Goal: Task Accomplishment & Management: Manage account settings

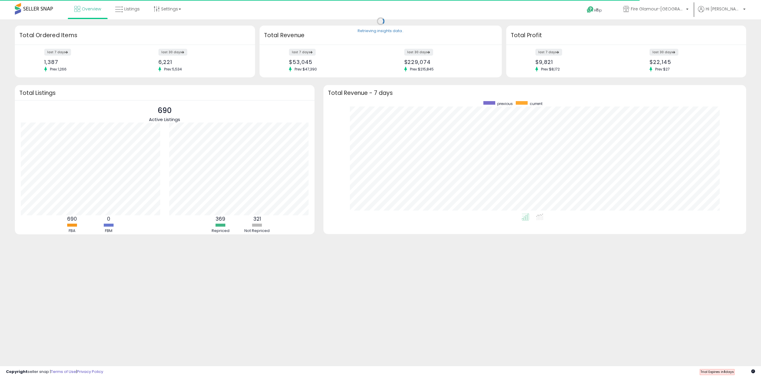
scroll to position [112, 411]
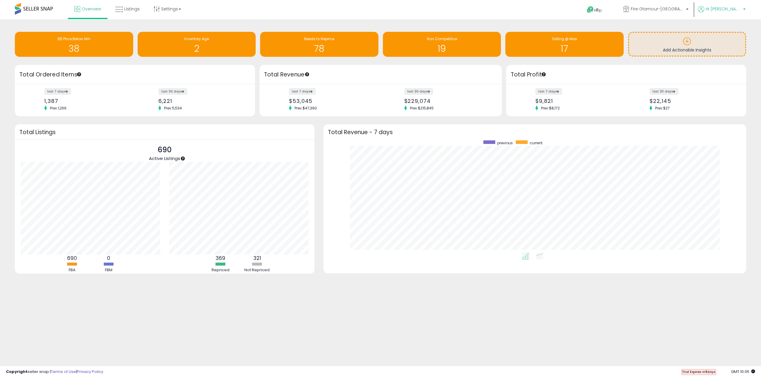
click at [746, 8] on li "Hi Halil Account Profile Logout" at bounding box center [722, 13] width 52 height 15
click at [744, 8] on p "Hi [PERSON_NAME]" at bounding box center [722, 9] width 48 height 7
click at [738, 31] on link "Account" at bounding box center [732, 32] width 16 height 6
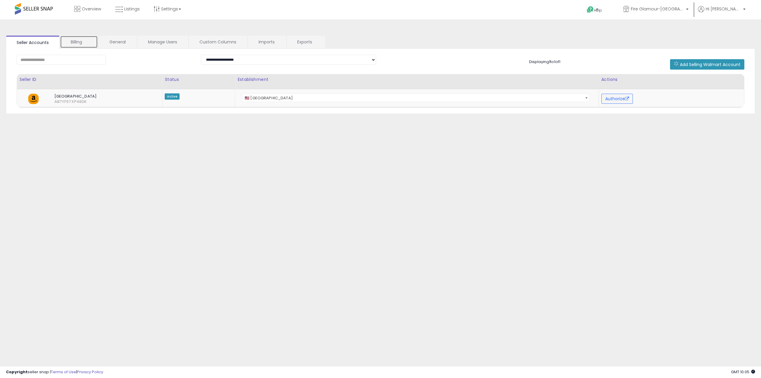
click at [76, 45] on link "Billing" at bounding box center [79, 42] width 38 height 12
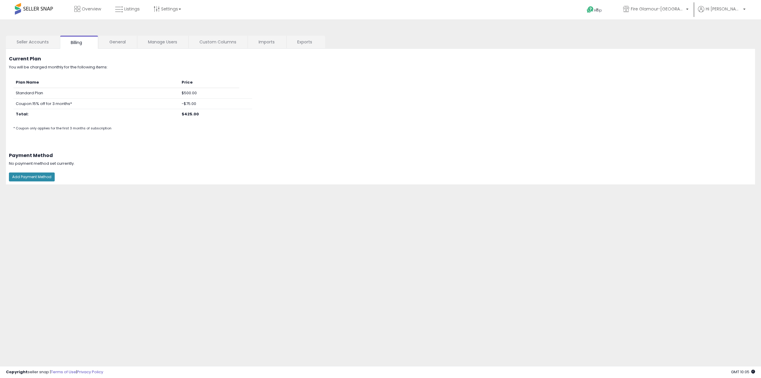
click at [37, 176] on button "Add Payment Method" at bounding box center [32, 176] width 46 height 9
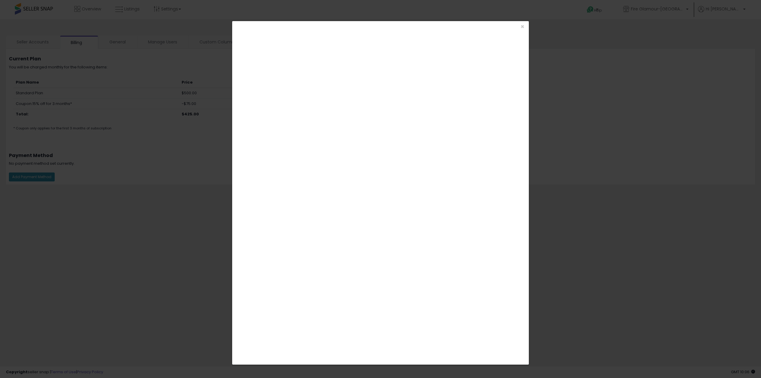
click at [565, 196] on div "× Close" at bounding box center [380, 189] width 761 height 378
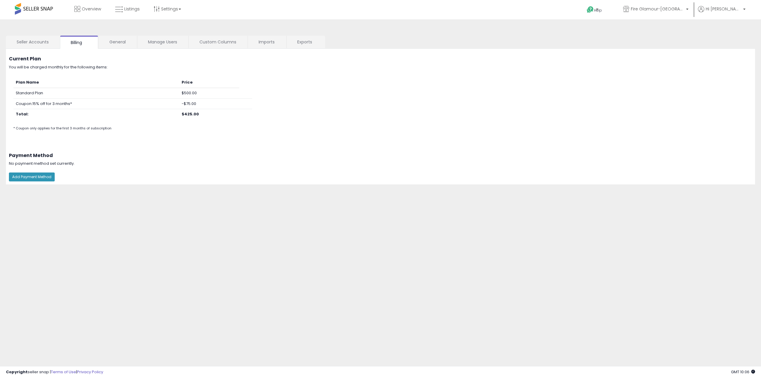
click at [37, 171] on div "Add Payment Method" at bounding box center [380, 176] width 758 height 15
click at [38, 177] on button "Add Payment Method" at bounding box center [32, 176] width 46 height 9
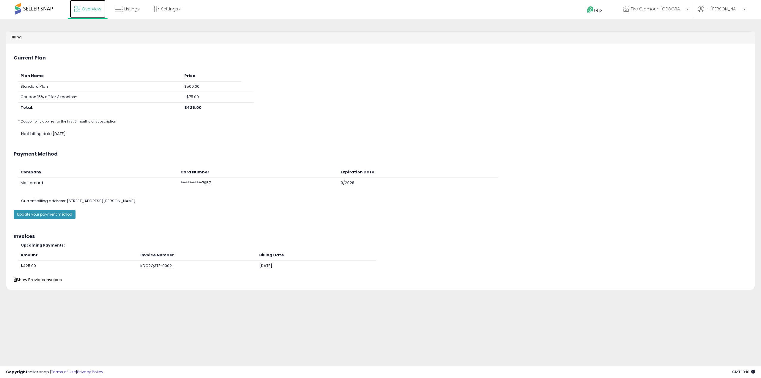
click at [83, 13] on link "Overview" at bounding box center [88, 9] width 36 height 18
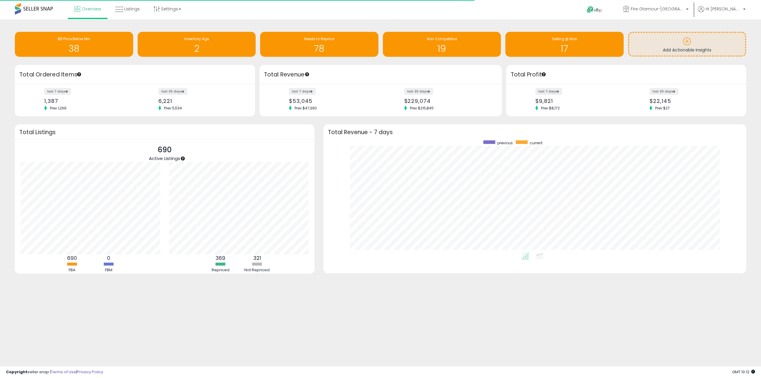
scroll to position [112, 411]
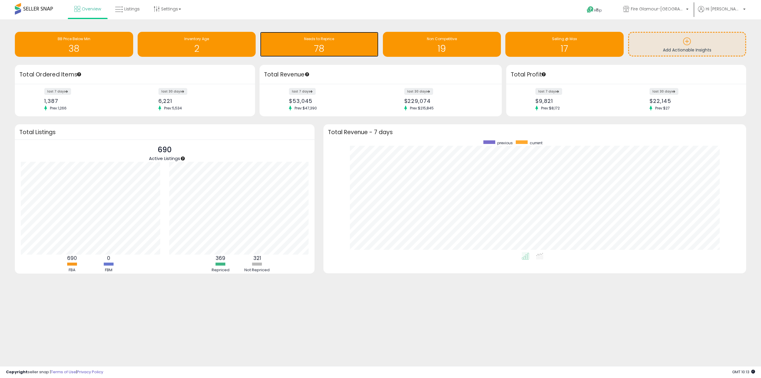
click at [333, 49] on h1 "78" at bounding box center [319, 49] width 112 height 10
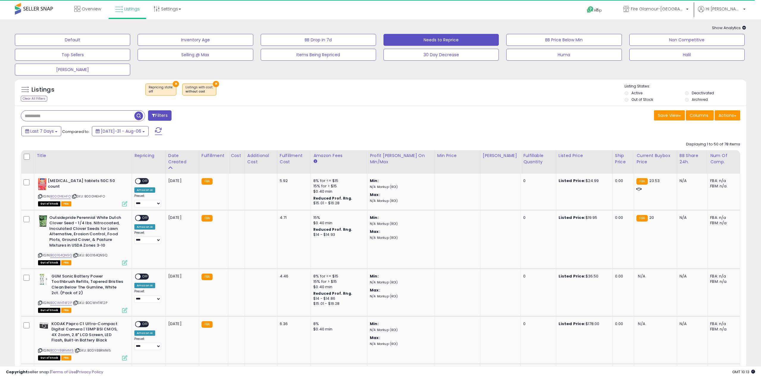
select select "**"
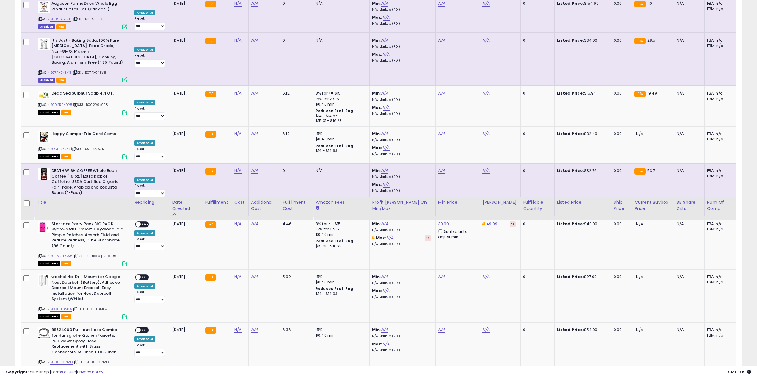
scroll to position [386, 0]
